Goal: Task Accomplishment & Management: Use online tool/utility

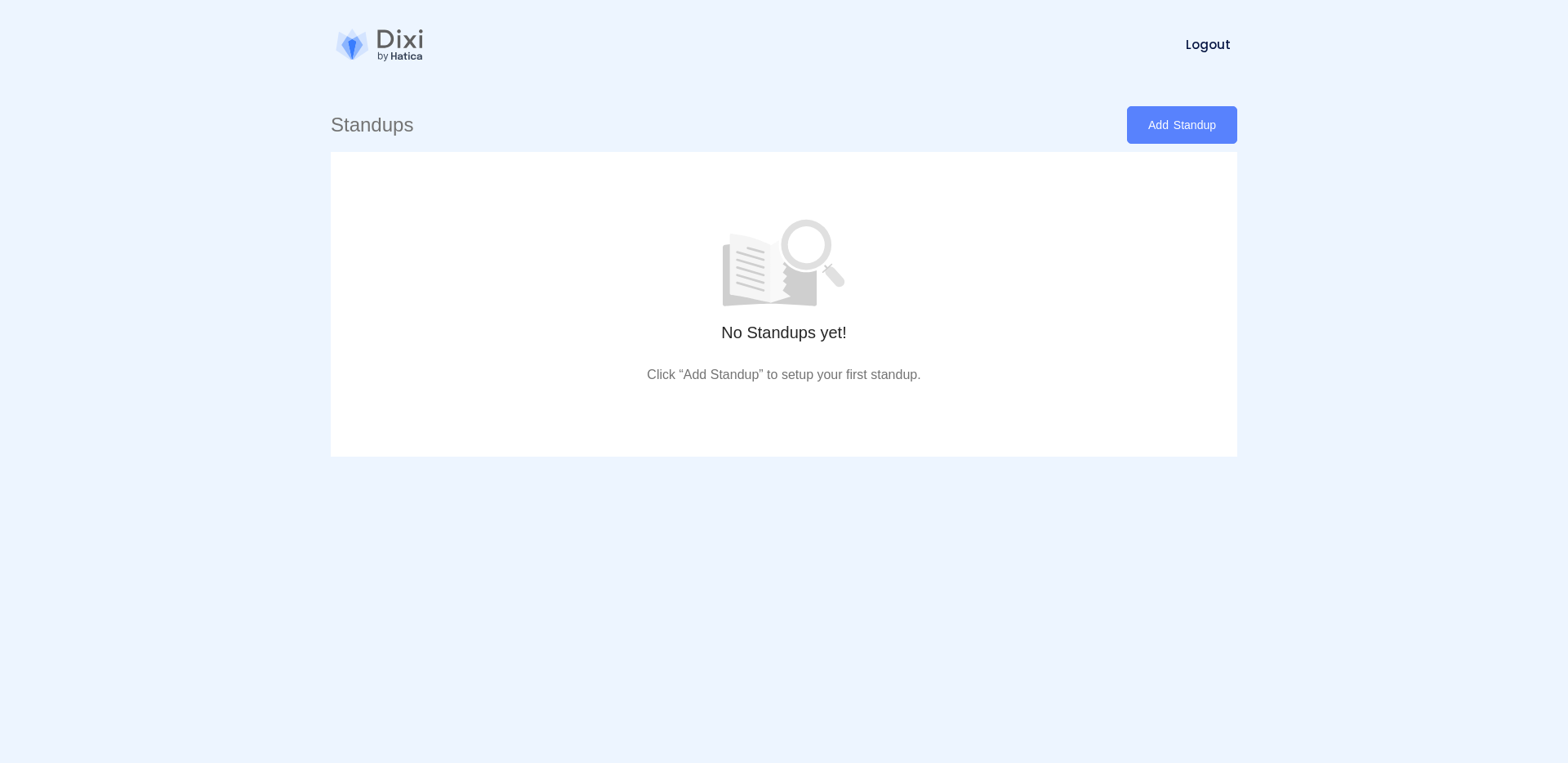
click at [1164, 128] on link "Add Standup" at bounding box center [1182, 125] width 110 height 38
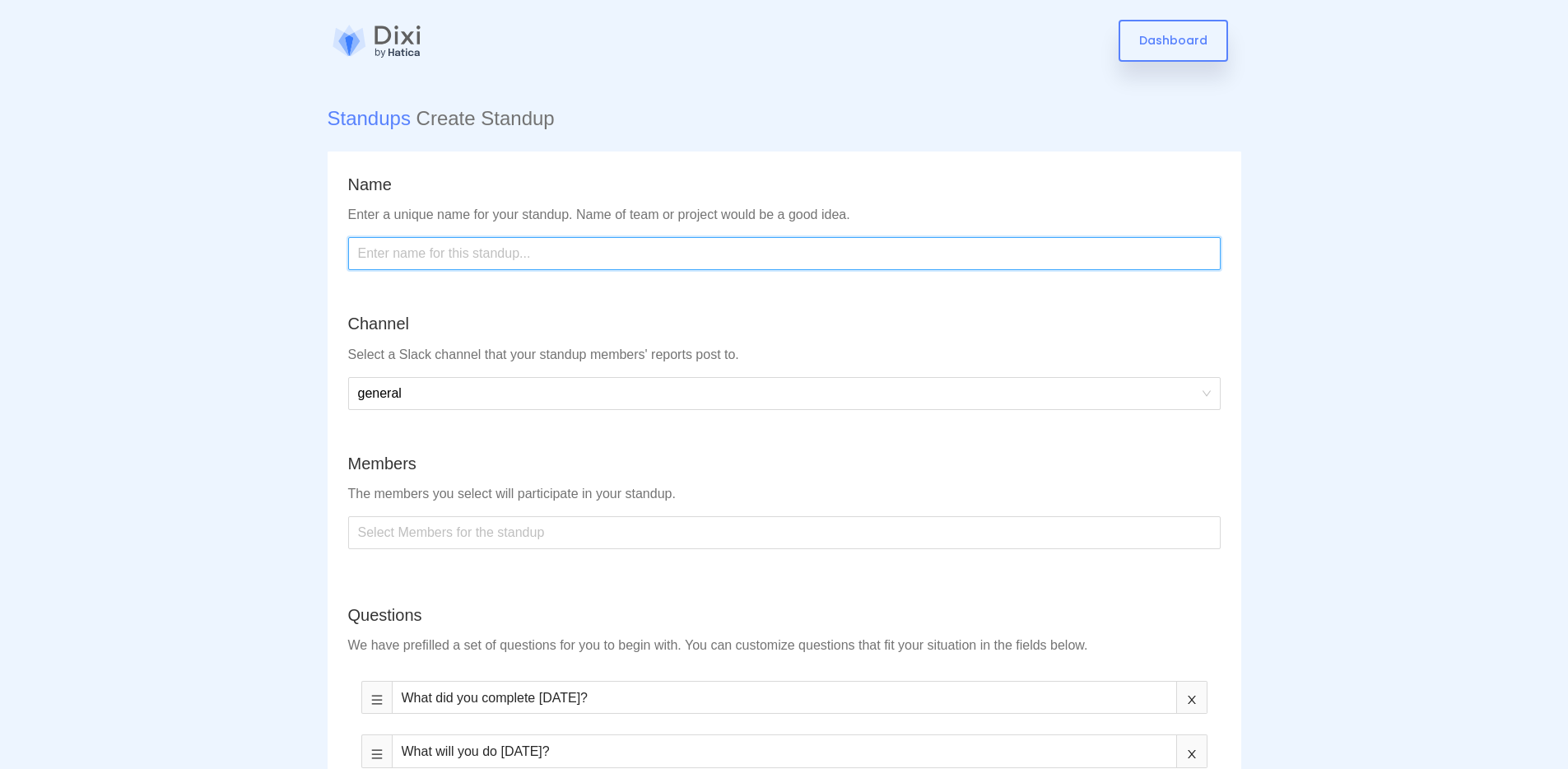
click at [476, 255] on input "text" at bounding box center [784, 253] width 872 height 33
click at [441, 243] on input "text" at bounding box center [784, 253] width 872 height 33
click at [441, 244] on input "text" at bounding box center [784, 253] width 872 height 33
click at [617, 385] on span "general" at bounding box center [784, 393] width 852 height 31
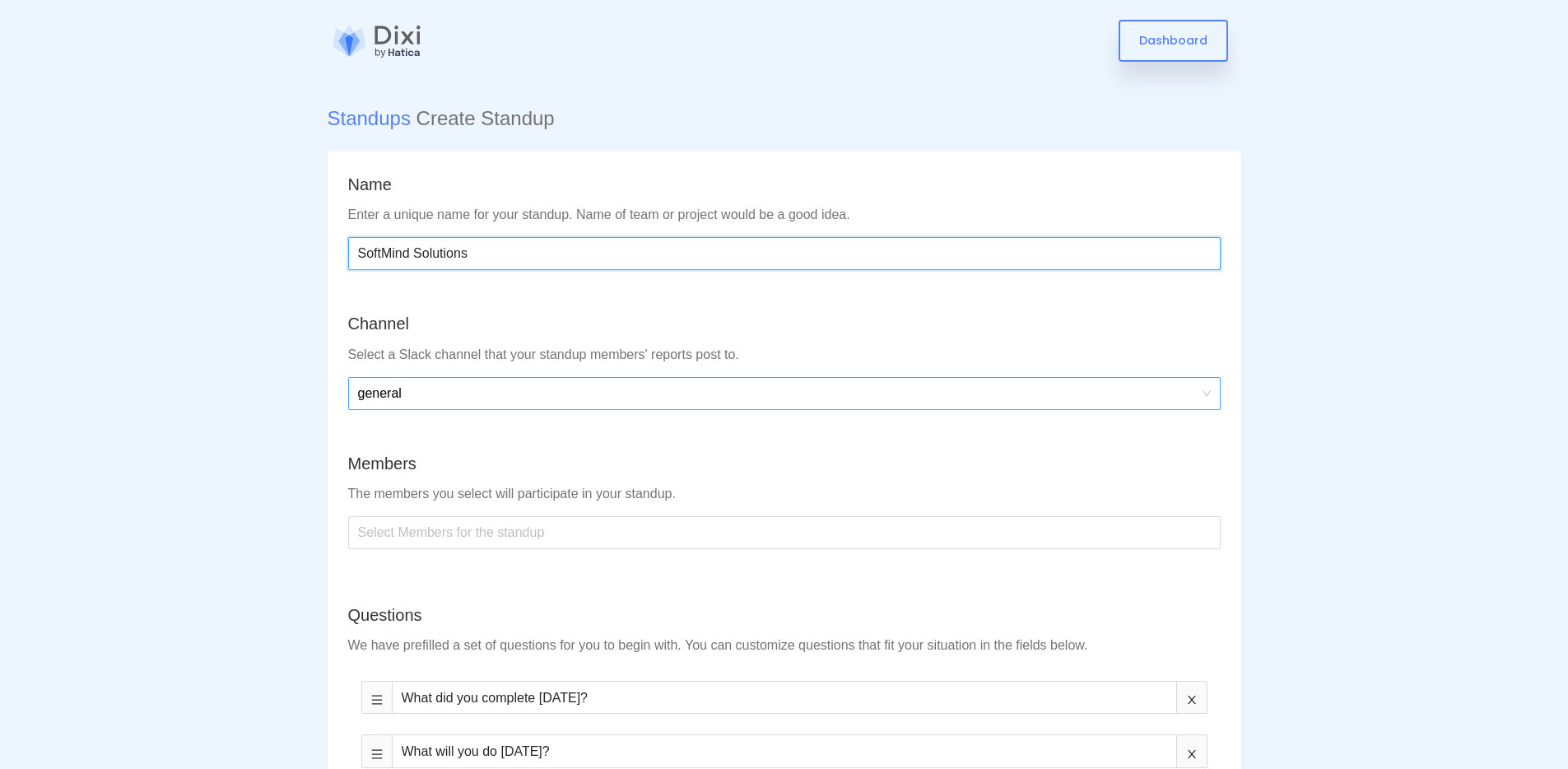
type input "SoftMind Solutions"
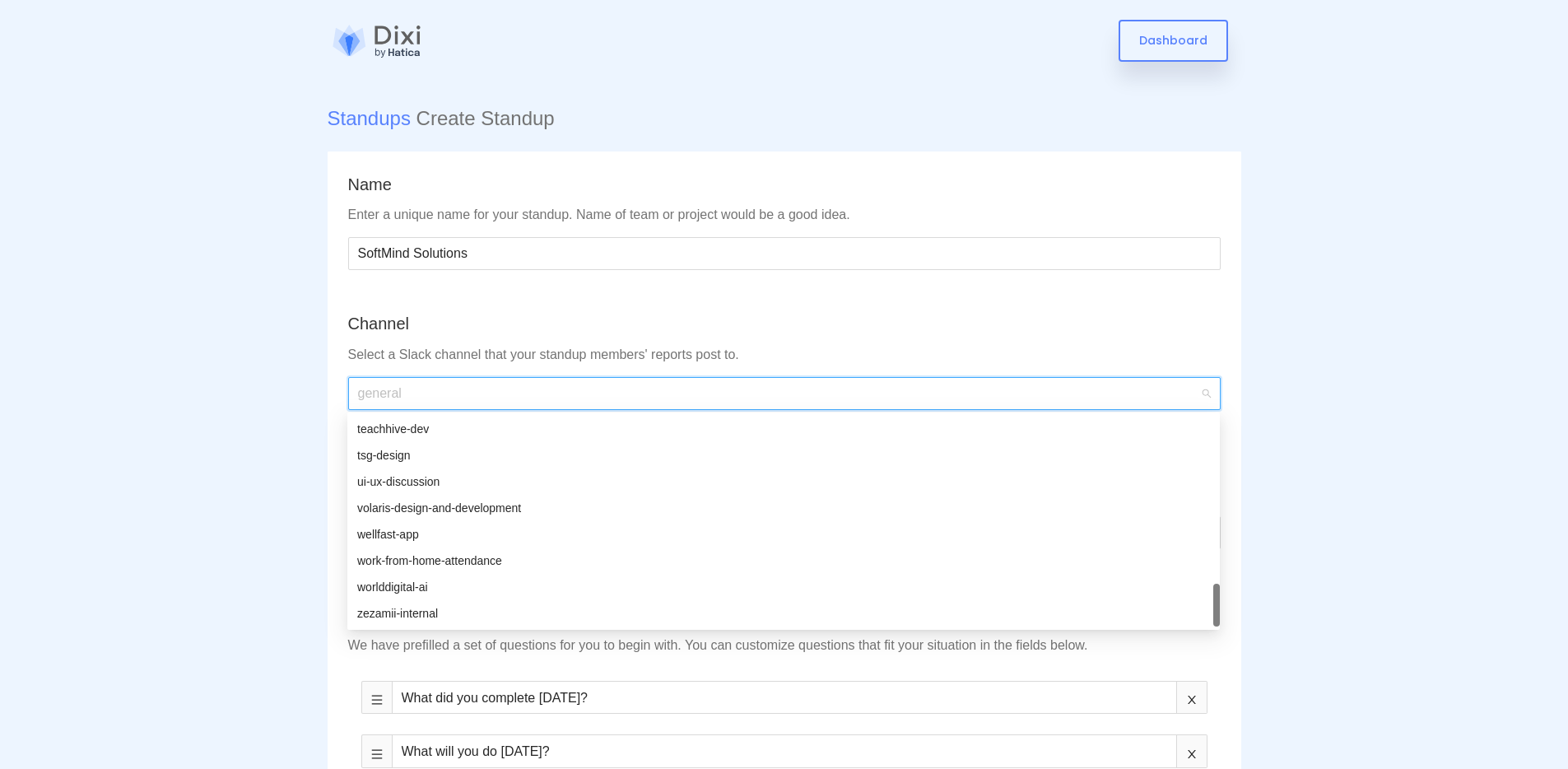
scroll to position [1080, 0]
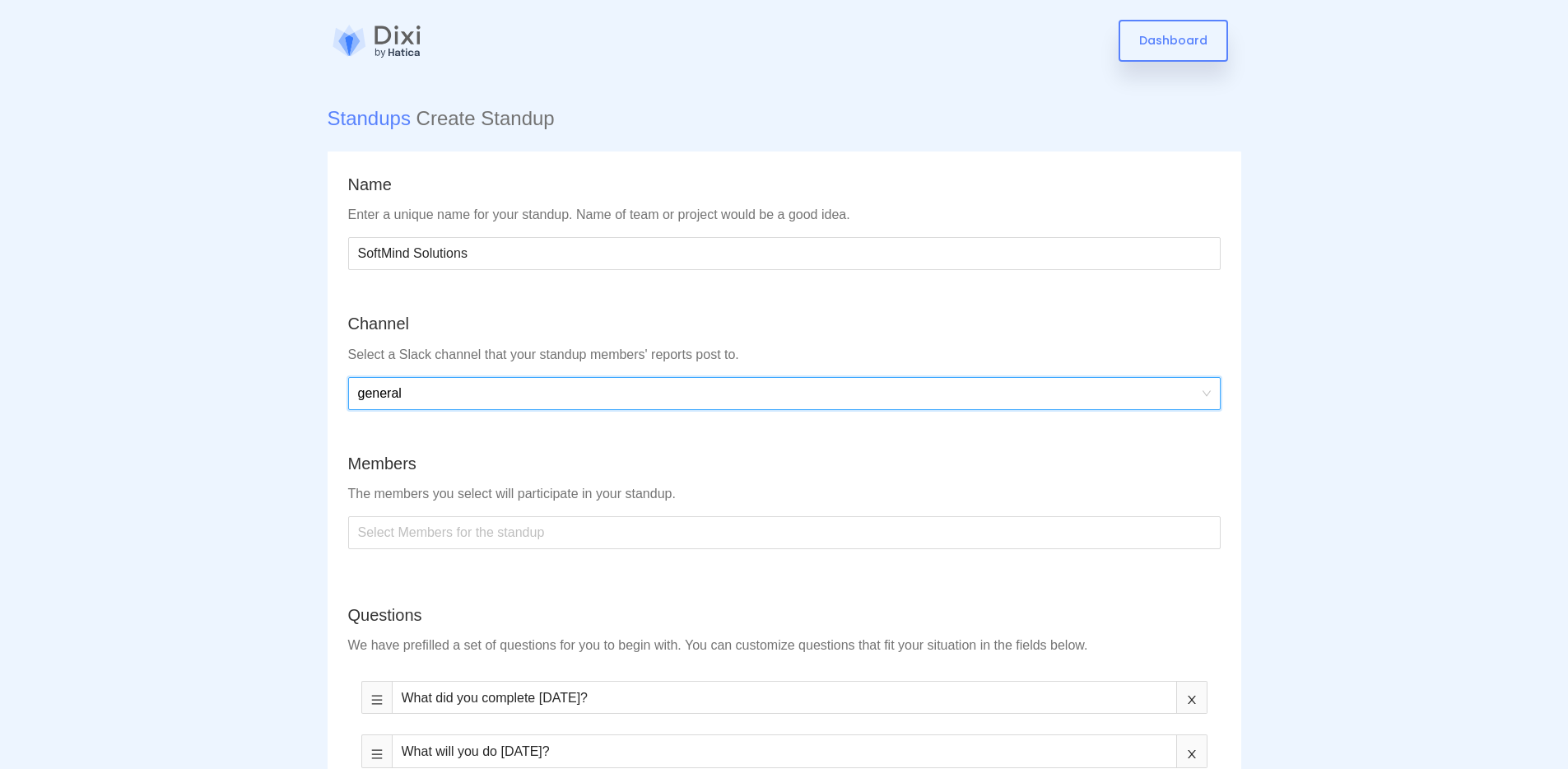
click at [430, 403] on span "general" at bounding box center [784, 393] width 852 height 31
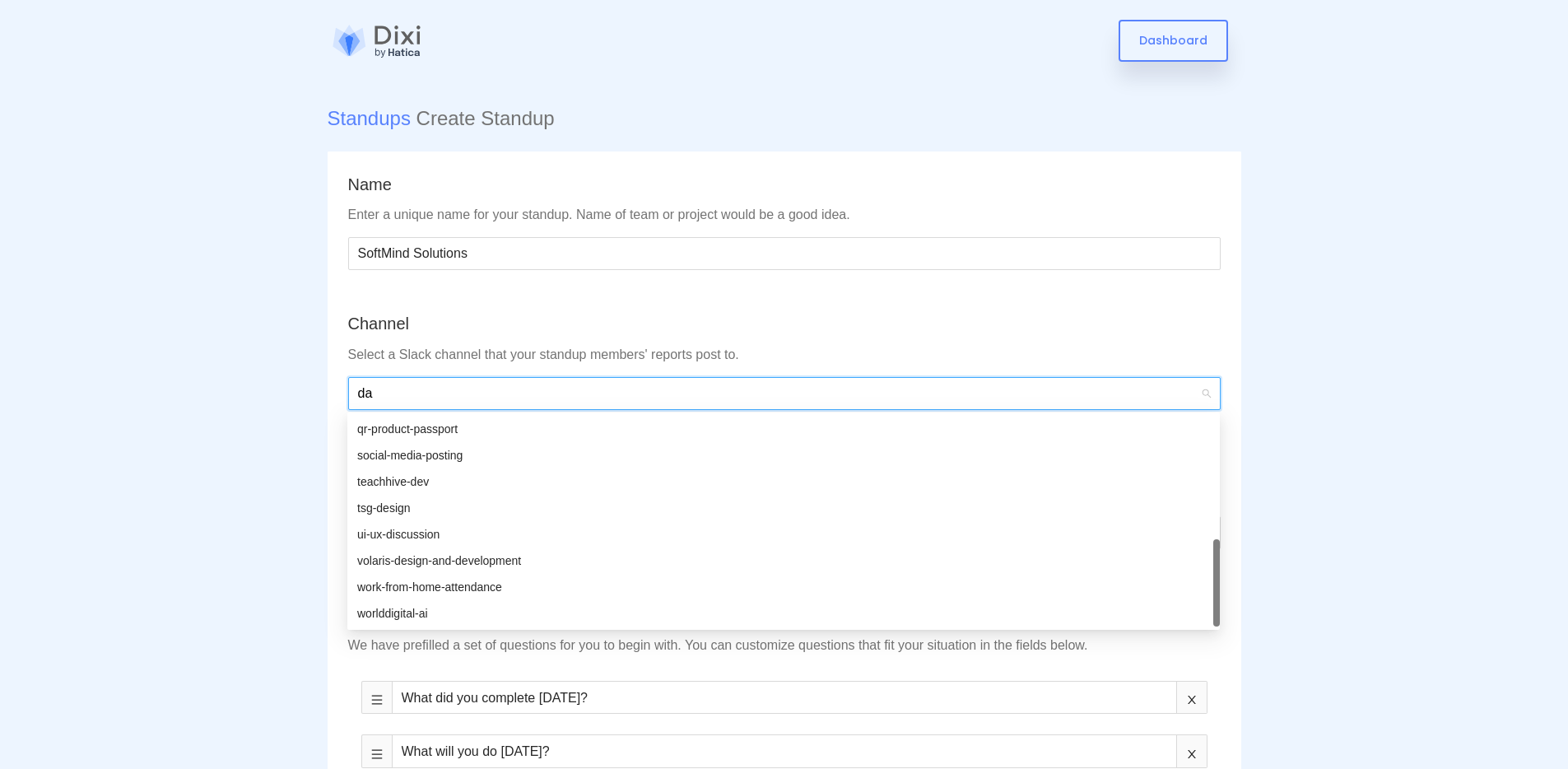
scroll to position [0, 0]
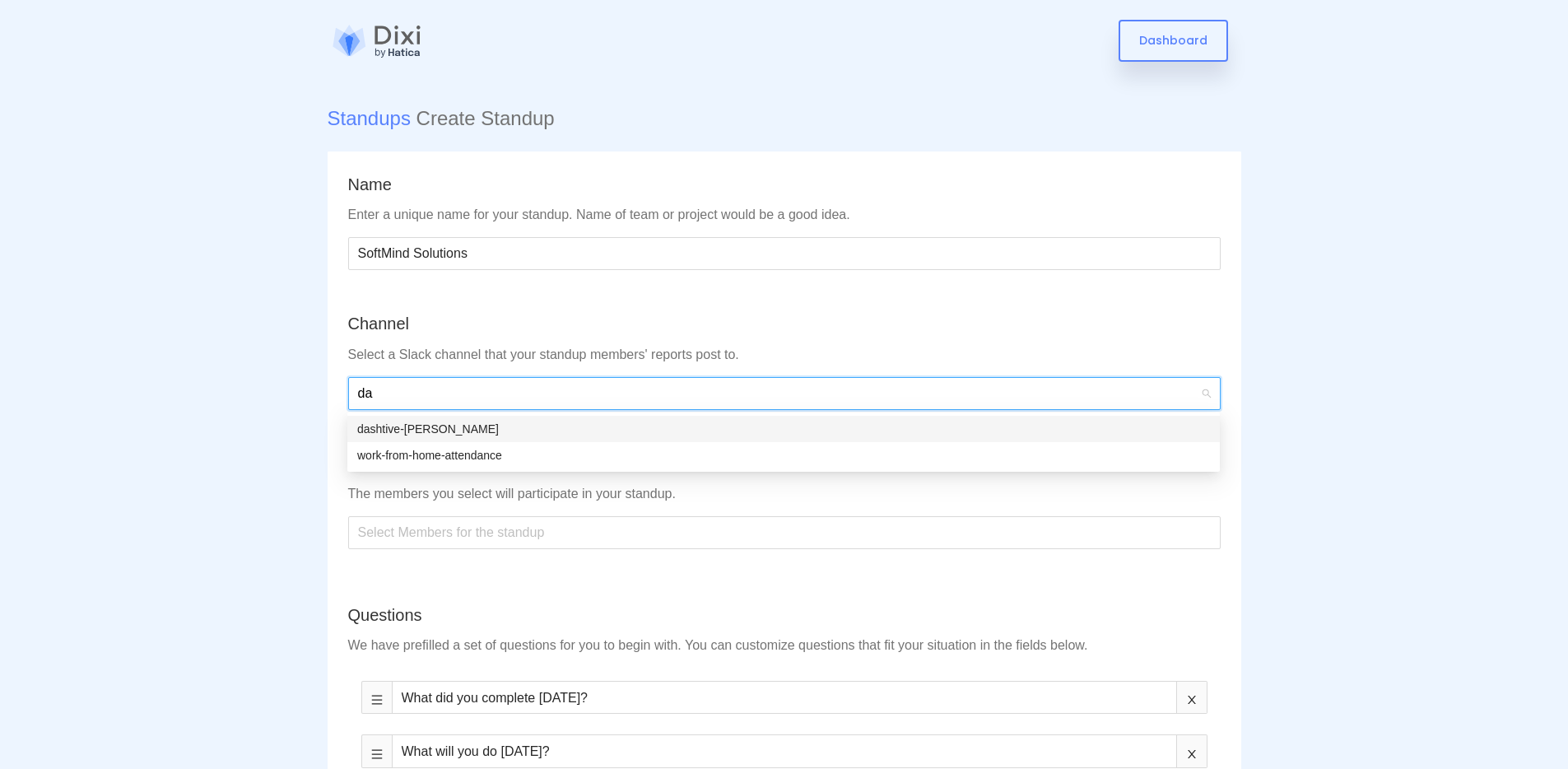
type input "da"
